Goal: Information Seeking & Learning: Learn about a topic

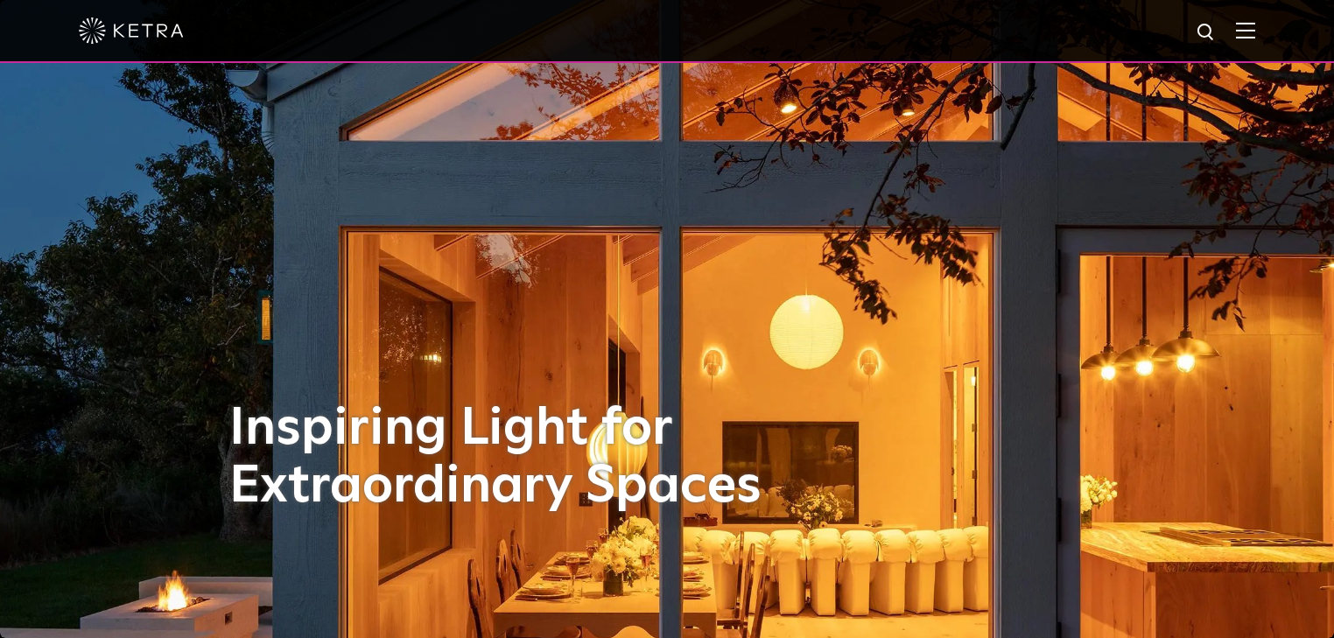
click at [1246, 30] on div at bounding box center [667, 30] width 1177 height 61
click at [1256, 29] on img at bounding box center [1245, 30] width 19 height 17
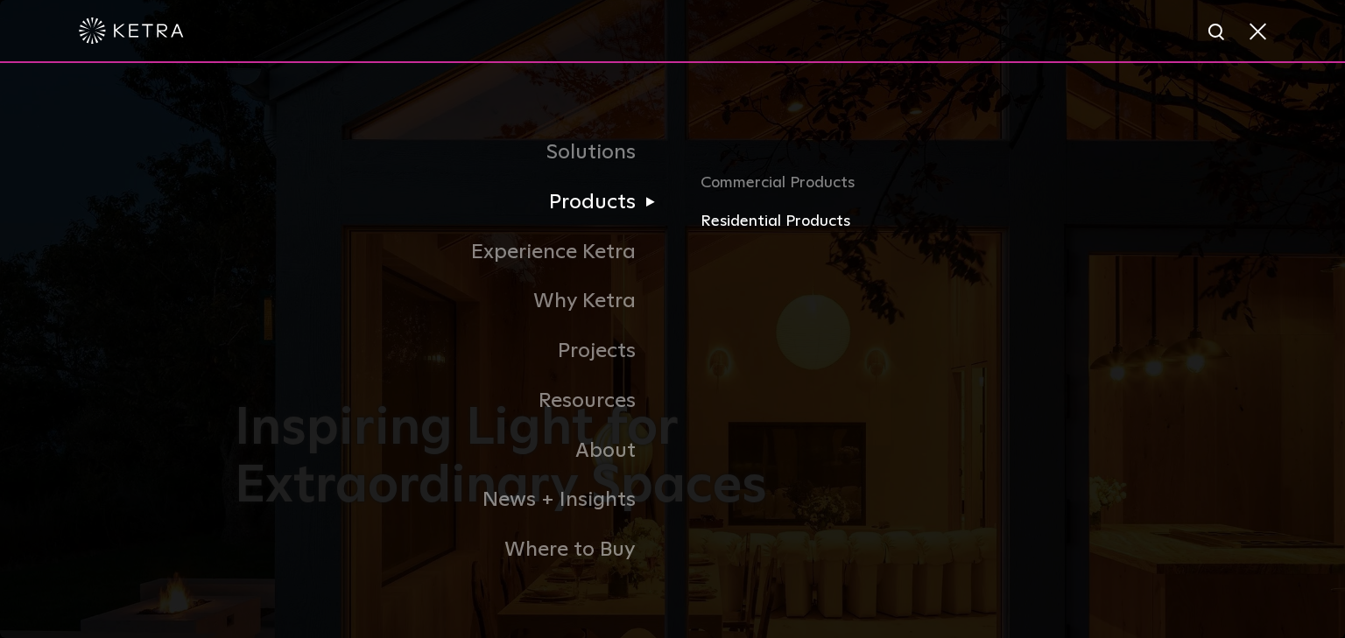
click at [714, 224] on link "Residential Products" at bounding box center [905, 221] width 410 height 25
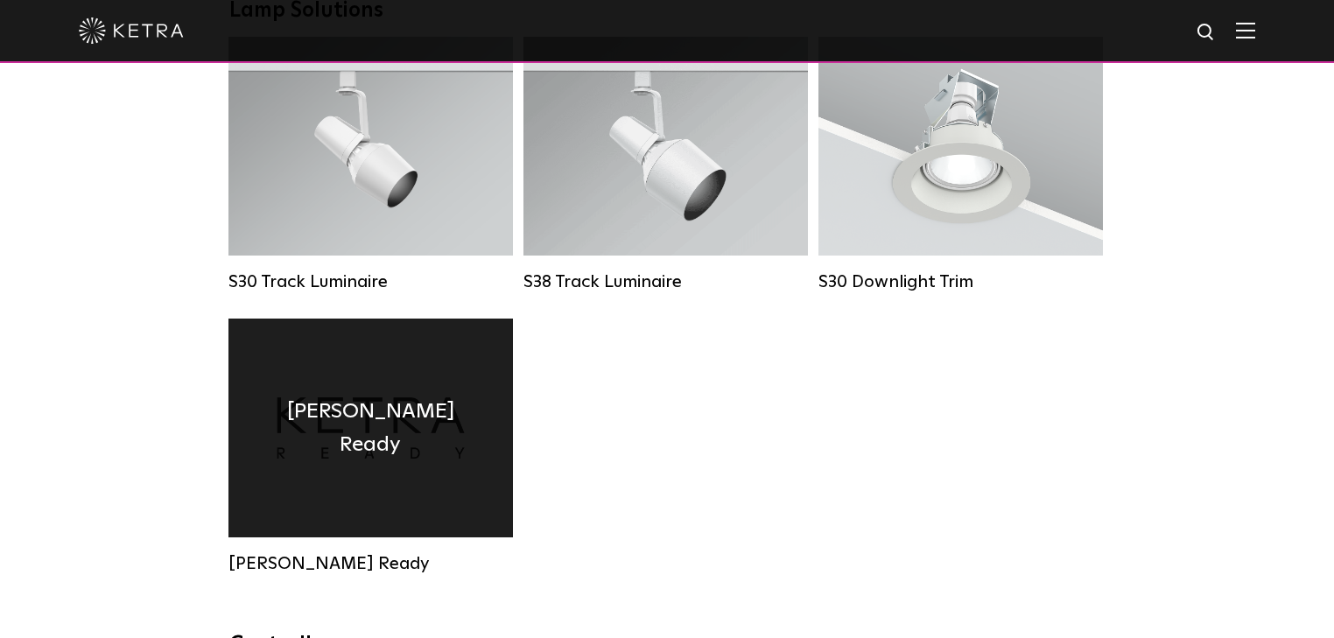
scroll to position [1611, 0]
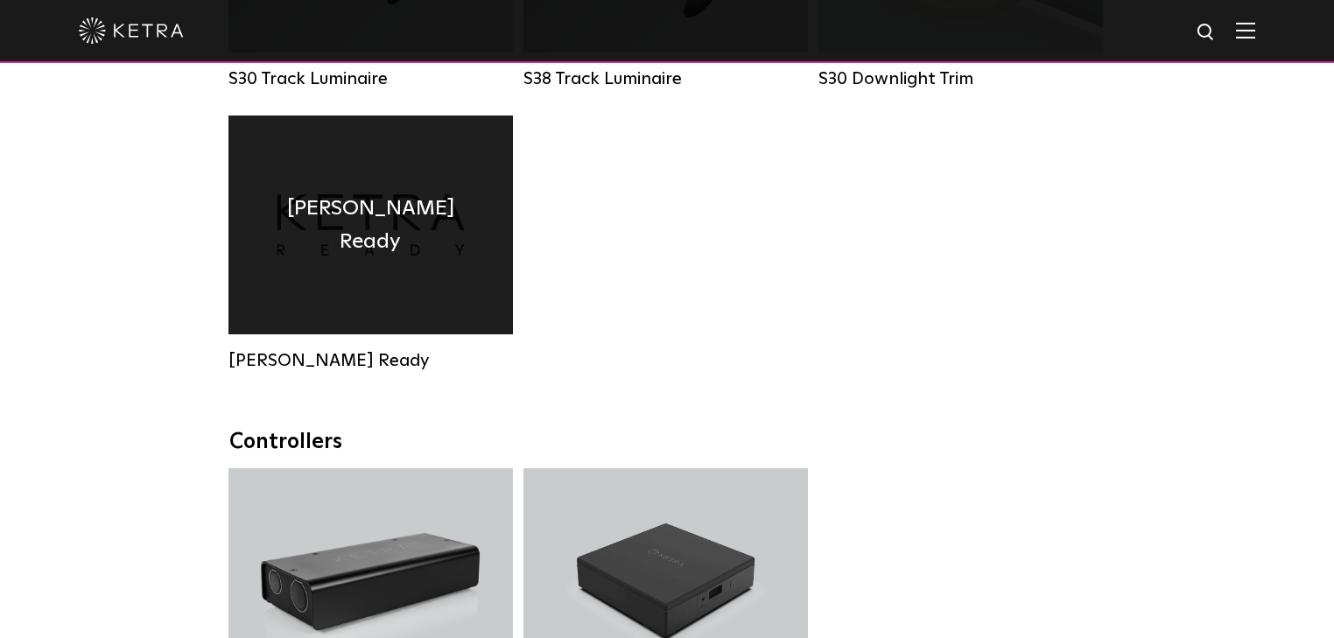
click at [421, 299] on div "Ketra Ready" at bounding box center [371, 225] width 285 height 219
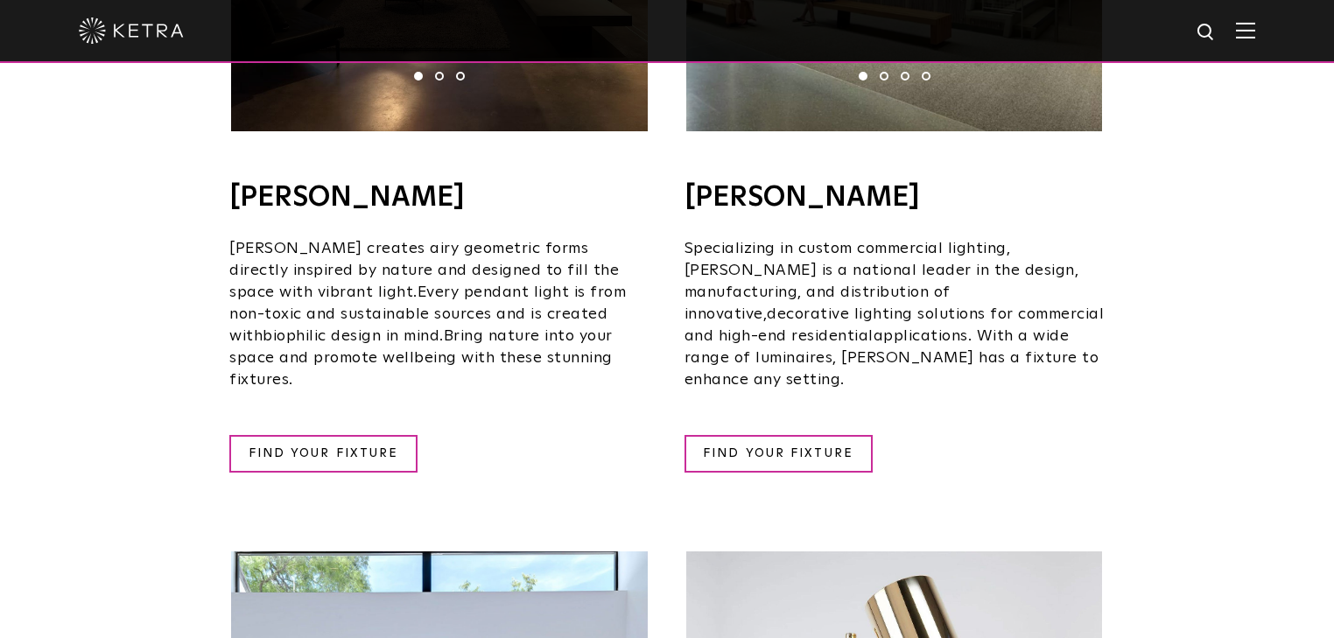
scroll to position [1289, 0]
